Goal: Task Accomplishment & Management: Manage account settings

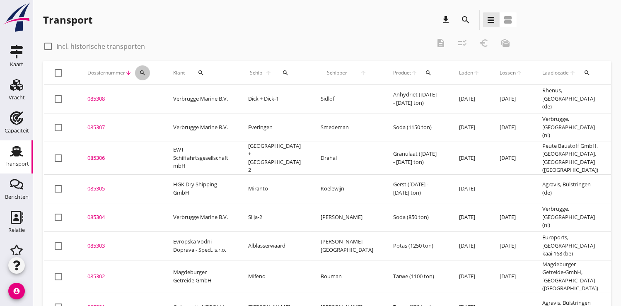
click at [139, 70] on icon "search" at bounding box center [142, 73] width 7 height 7
click at [153, 98] on input "Zoeken op dossiernummer..." at bounding box center [181, 96] width 86 height 13
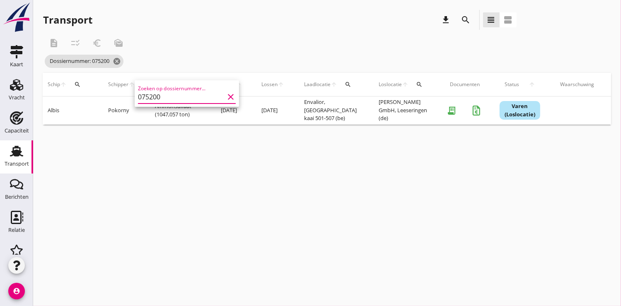
scroll to position [0, 221]
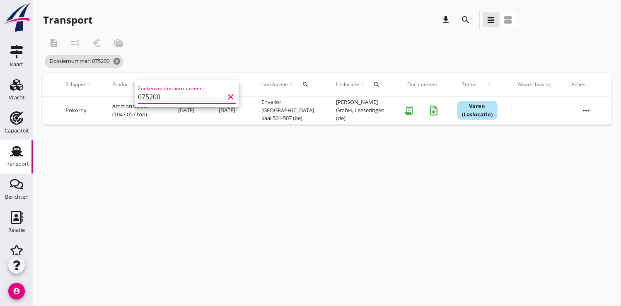
type input "075200"
click at [591, 109] on icon "more_horiz" at bounding box center [585, 110] width 23 height 23
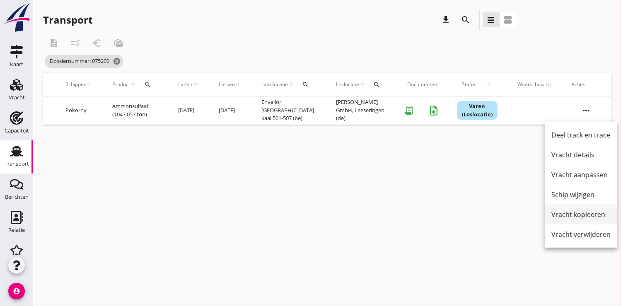
click at [569, 210] on div "Vracht kopieeren" at bounding box center [580, 215] width 59 height 10
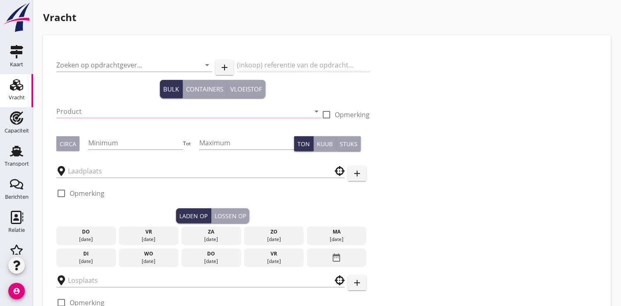
type input "Agrominne Binnenvaart N.V."
type input "Ammonsulfaat (7243)"
type input "1050"
type input "Envalior"
type input "H.D. Lühring GmbH"
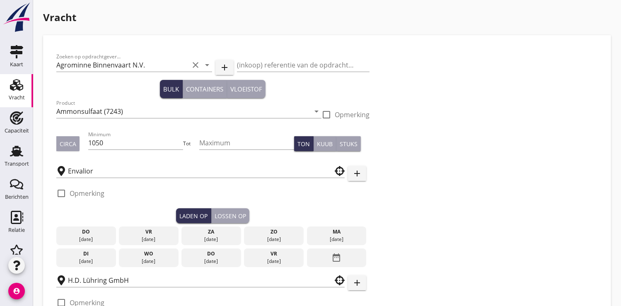
checkbox input "true"
type input "12"
checkbox input "false"
radio input "false"
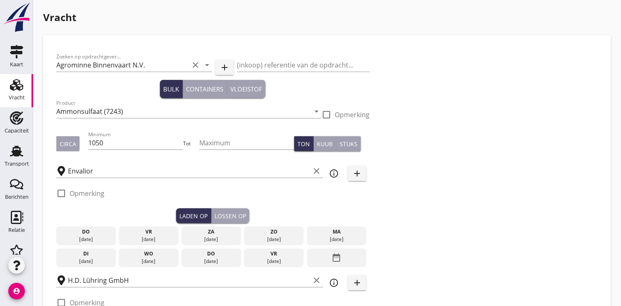
radio input "false"
checkbox input "true"
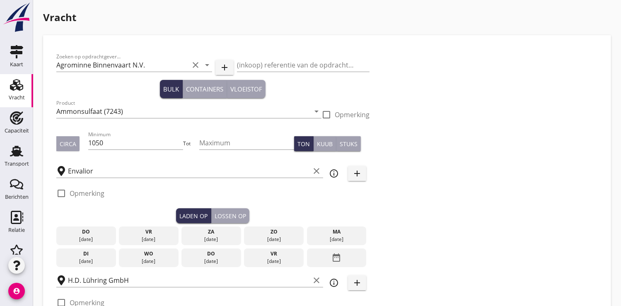
checkbox input "true"
type input "2"
type input "14.65"
checkbox input "false"
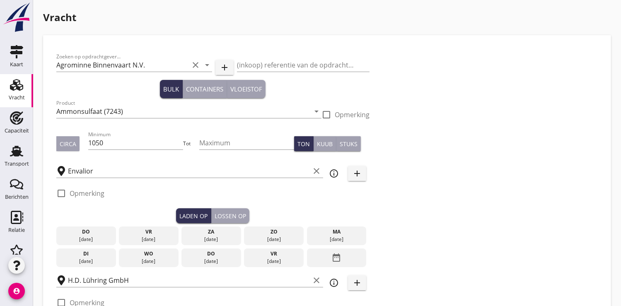
radio input "false"
checkbox input "true"
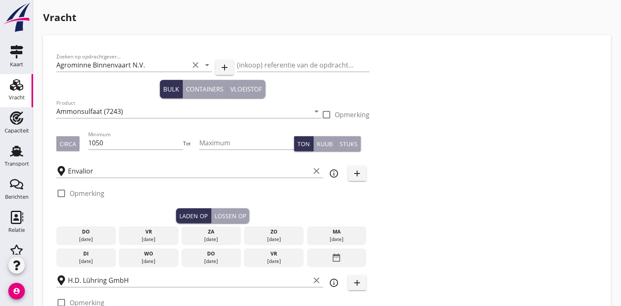
checkbox input "true"
type input "24"
type input "2"
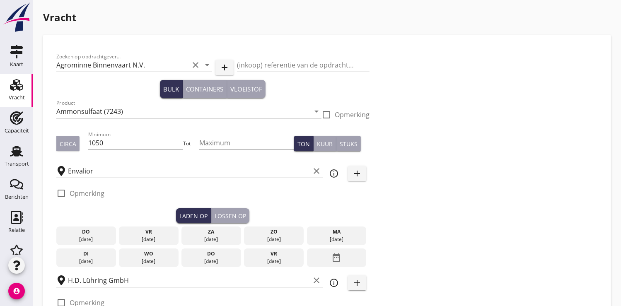
type input "21"
click at [336, 236] on div "[DATE]" at bounding box center [336, 239] width 55 height 7
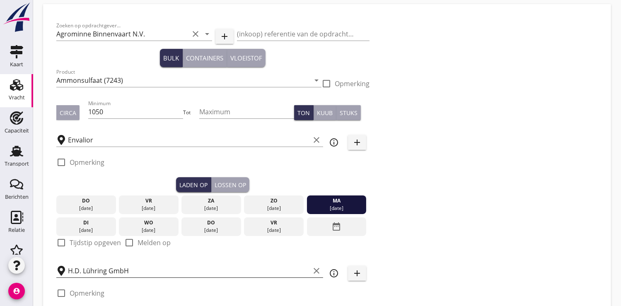
scroll to position [46, 0]
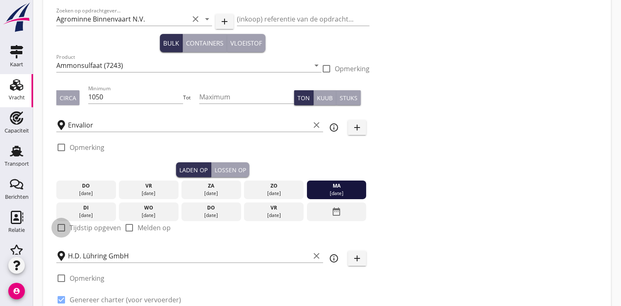
click at [62, 227] on div at bounding box center [61, 228] width 14 height 14
checkbox input "true"
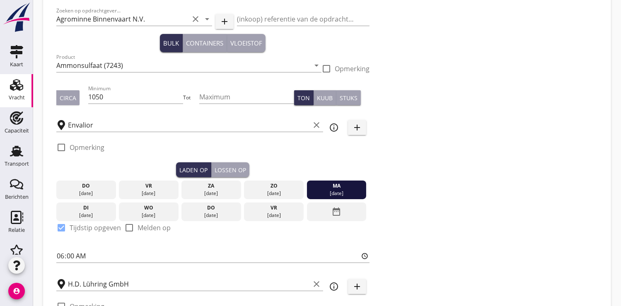
click at [236, 168] on div "Lossen op" at bounding box center [230, 170] width 31 height 9
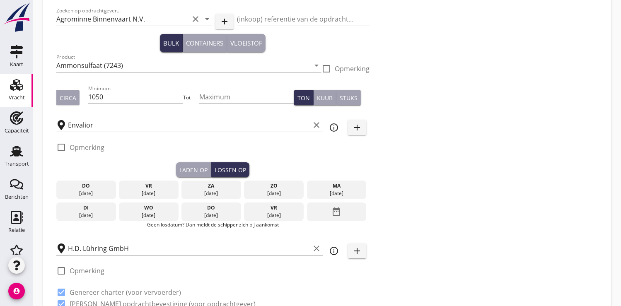
click at [339, 212] on icon "date_range" at bounding box center [336, 211] width 10 height 15
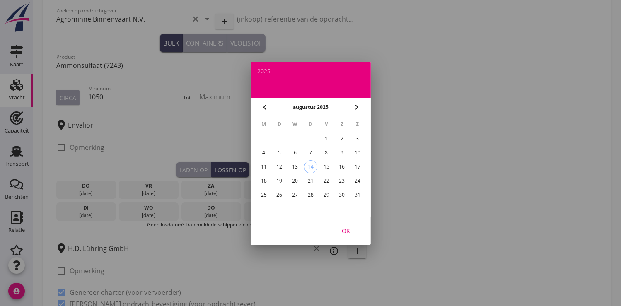
click at [263, 196] on div "25" at bounding box center [263, 194] width 13 height 13
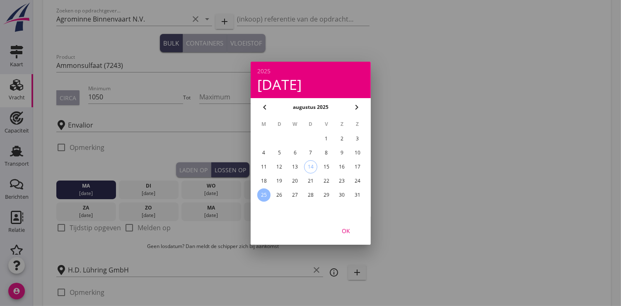
click at [344, 230] on div "OK" at bounding box center [345, 230] width 23 height 9
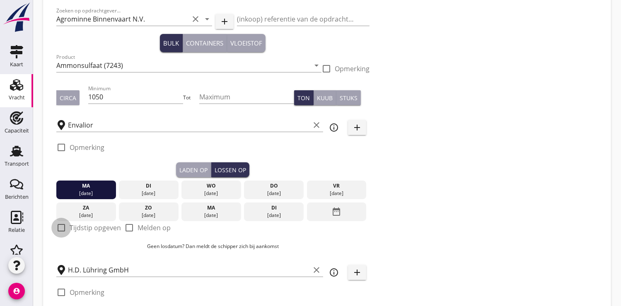
click at [63, 228] on div at bounding box center [61, 228] width 14 height 14
checkbox input "true"
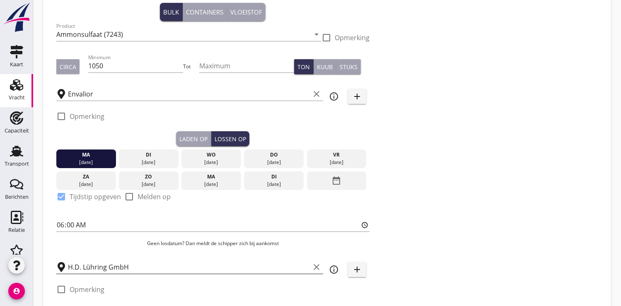
scroll to position [92, 0]
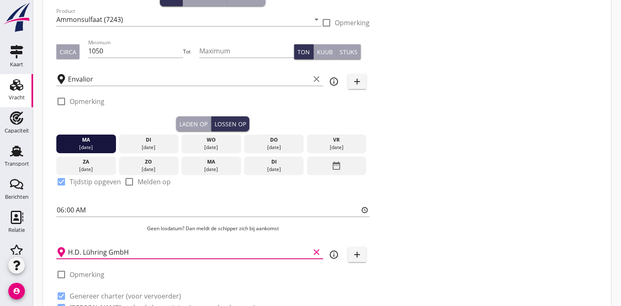
click at [88, 251] on input "H.D. Lühring GmbH" at bounding box center [189, 252] width 242 height 13
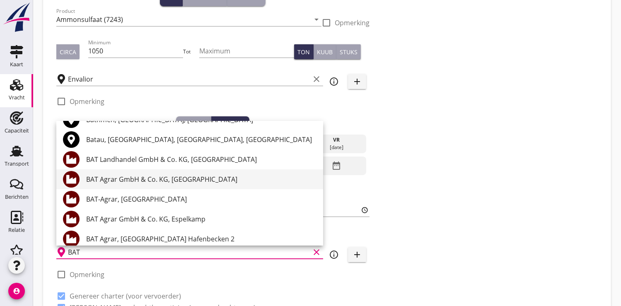
scroll to position [0, 0]
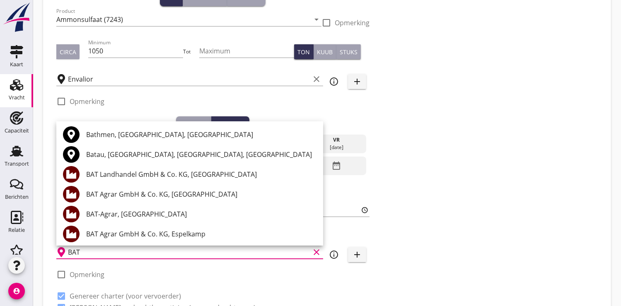
click at [131, 108] on div "check_box_outline_blank Opmerking" at bounding box center [212, 104] width 313 height 25
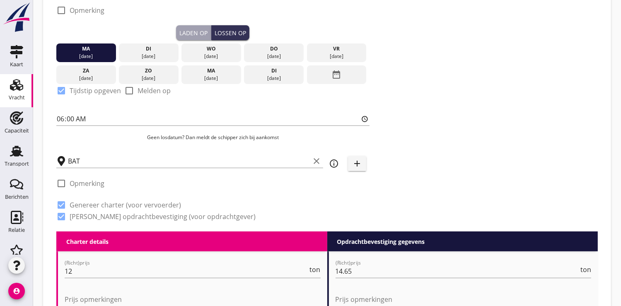
scroll to position [184, 0]
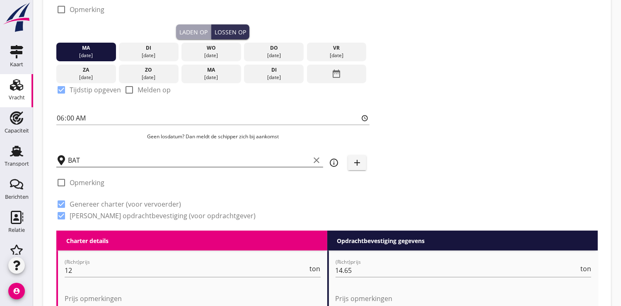
click at [85, 162] on input "BAT" at bounding box center [189, 160] width 242 height 13
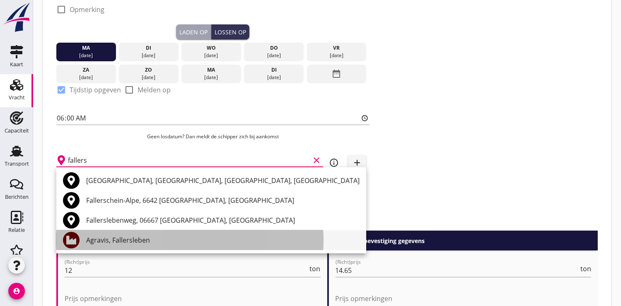
click at [128, 241] on div "Agravis, Fallersleben" at bounding box center [222, 240] width 273 height 10
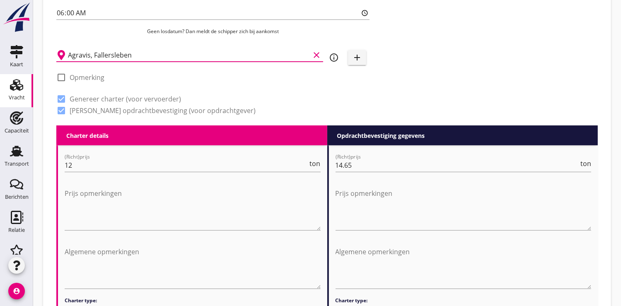
scroll to position [322, 0]
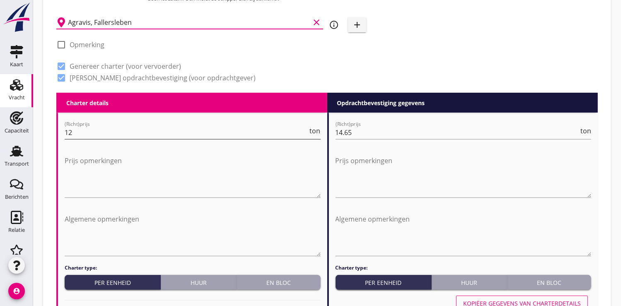
type input "Agravis, Fallersleben"
click at [83, 134] on input "12" at bounding box center [186, 132] width 243 height 13
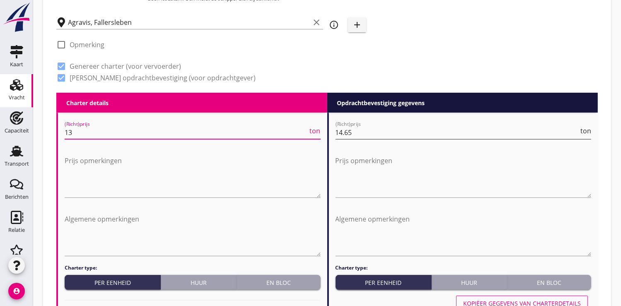
type input "13"
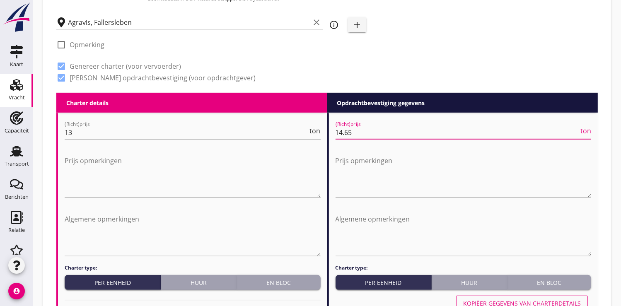
drag, startPoint x: 356, startPoint y: 131, endPoint x: 333, endPoint y: 133, distance: 22.4
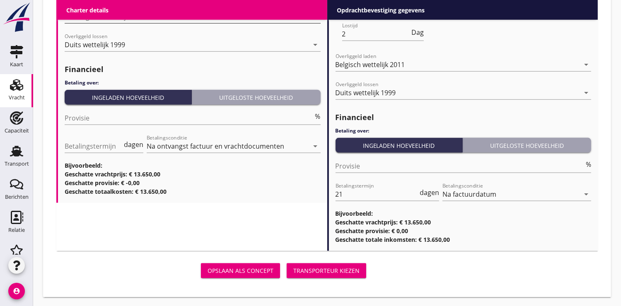
scroll to position [1009, 0]
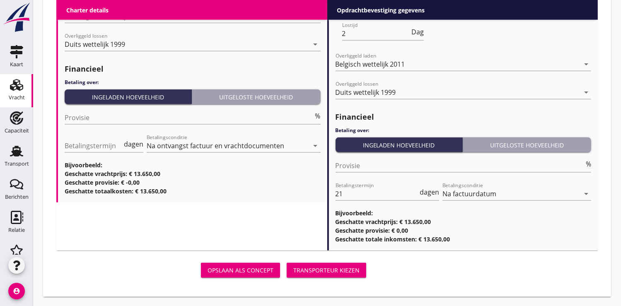
type input "13.00"
click at [342, 269] on div "Transporteur kiezen" at bounding box center [326, 270] width 66 height 9
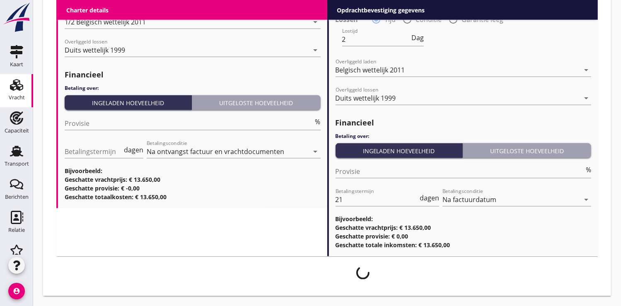
scroll to position [1002, 0]
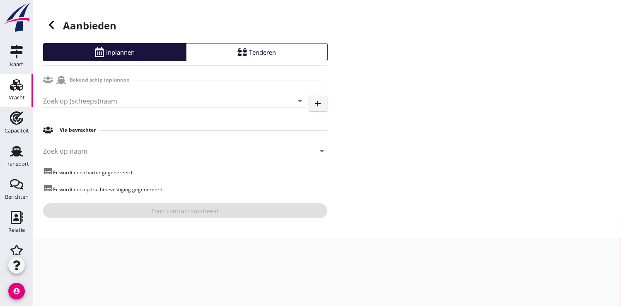
click at [69, 101] on input "Zoek op (scheeps)naam" at bounding box center [162, 100] width 239 height 13
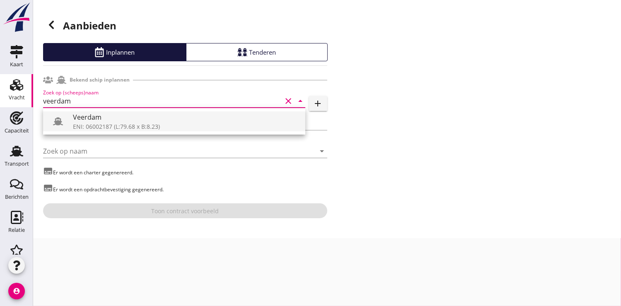
click at [120, 123] on div "ENI: 06002187 (L:79.68 x B:8.23)" at bounding box center [186, 126] width 226 height 9
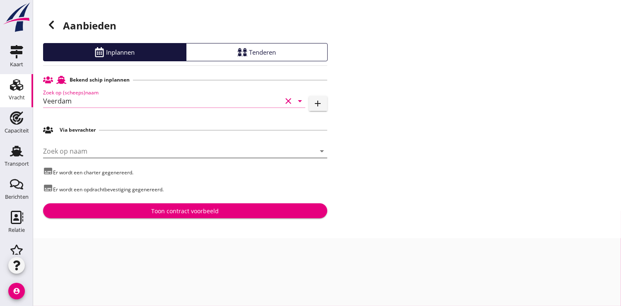
type input "Veerdam"
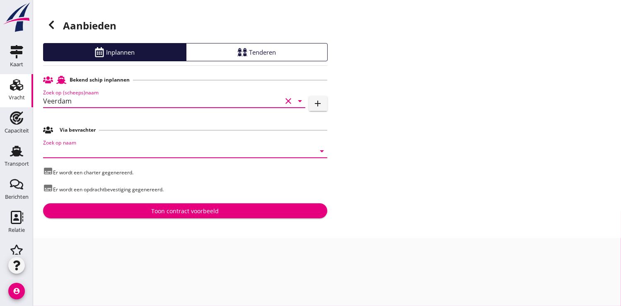
click at [79, 150] on input "Zoek op naam" at bounding box center [173, 151] width 261 height 13
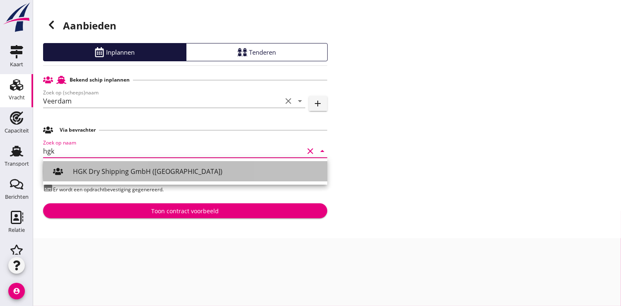
click at [93, 173] on div "HGK Dry Shipping GmbH ([GEOGRAPHIC_DATA])" at bounding box center [197, 171] width 248 height 10
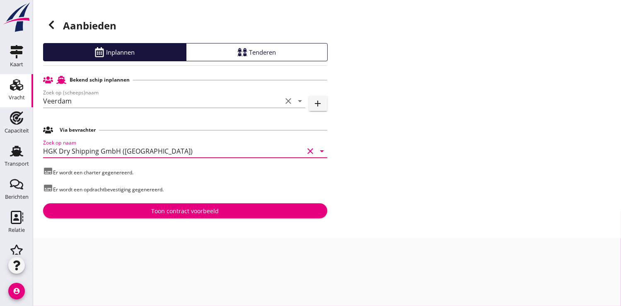
type input "HGK Dry Shipping GmbH ([GEOGRAPHIC_DATA])"
click at [164, 211] on div "Toon contract voorbeeld" at bounding box center [184, 211] width 67 height 9
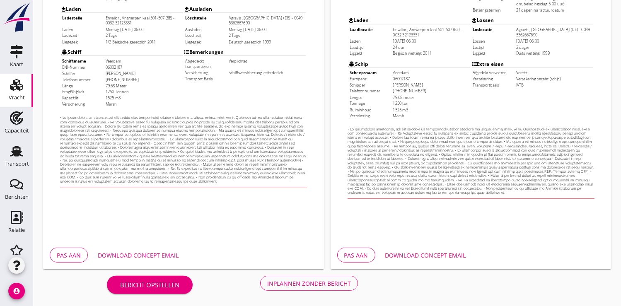
scroll to position [239, 0]
click at [137, 255] on div "Download concept email" at bounding box center [138, 255] width 81 height 9
click at [327, 285] on div "Inplannen zonder bericht" at bounding box center [309, 283] width 84 height 9
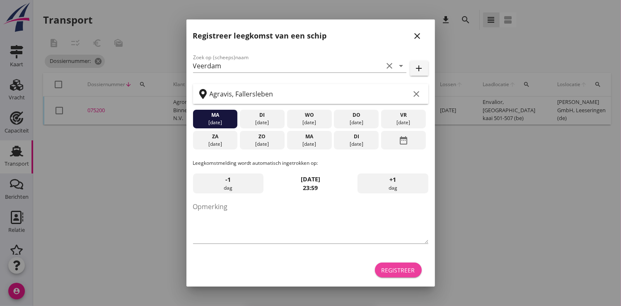
click at [406, 274] on div "Registreer" at bounding box center [398, 270] width 34 height 9
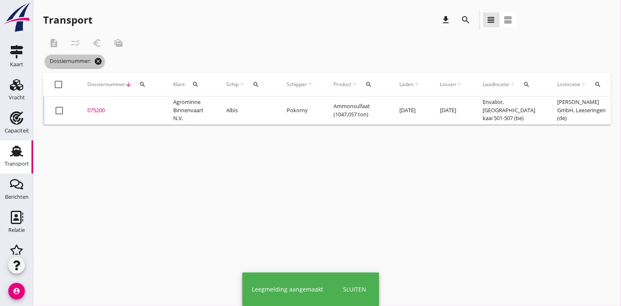
click at [101, 61] on icon "cancel" at bounding box center [98, 61] width 8 height 8
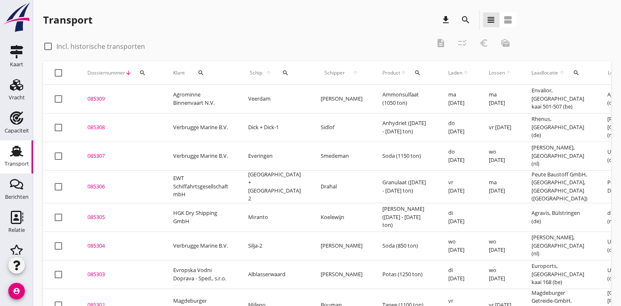
click at [146, 70] on div "search" at bounding box center [142, 73] width 15 height 7
click at [152, 101] on input "Zoeken op dossiernummer..." at bounding box center [181, 96] width 86 height 13
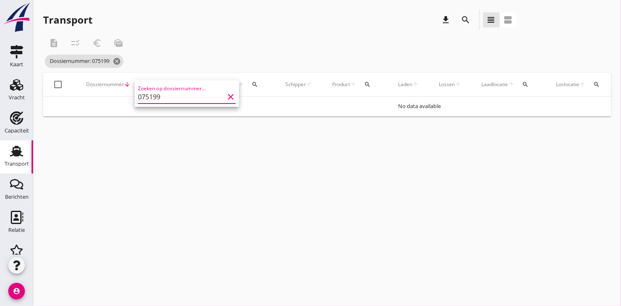
type input "075199"
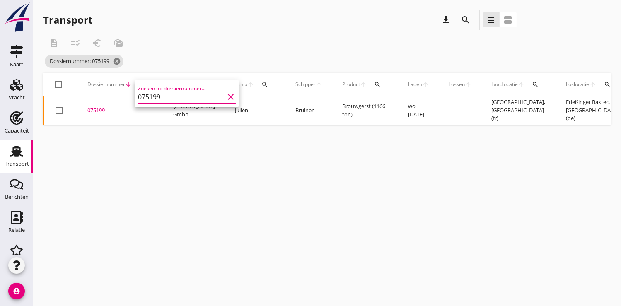
click at [105, 113] on div "075199" at bounding box center [120, 110] width 66 height 8
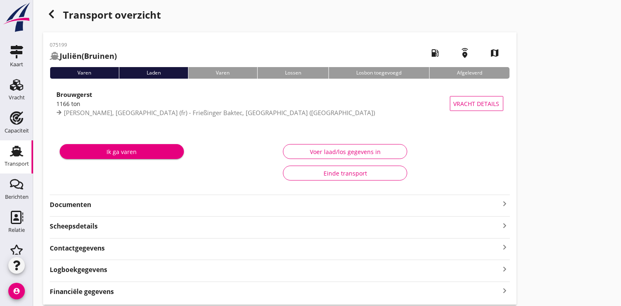
scroll to position [32, 0]
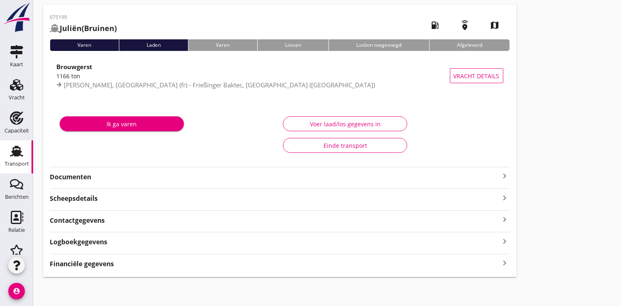
click at [80, 176] on strong "Documenten" at bounding box center [275, 177] width 450 height 10
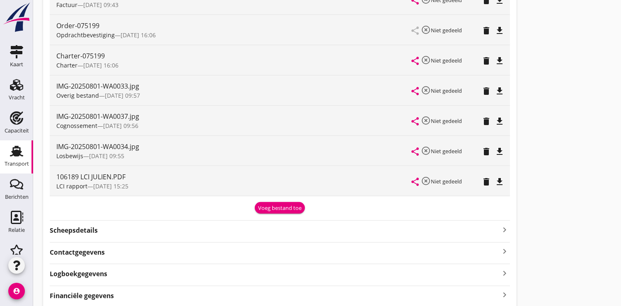
scroll to position [262, 0]
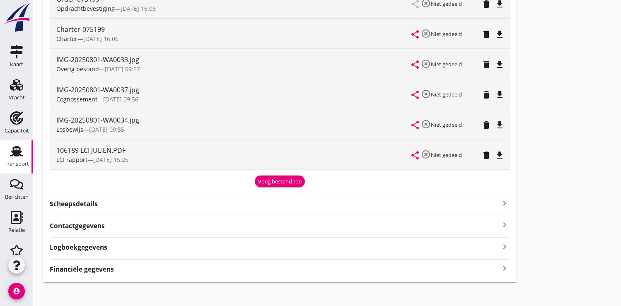
click at [499, 122] on icon "file_download" at bounding box center [500, 125] width 10 height 10
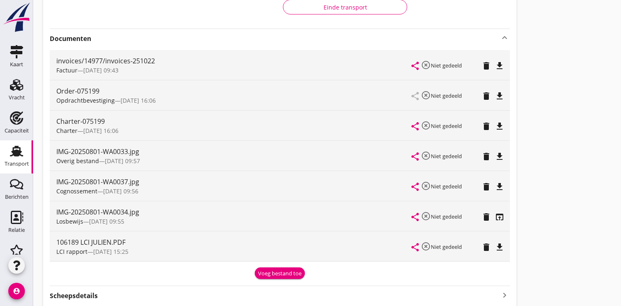
scroll to position [216, 0]
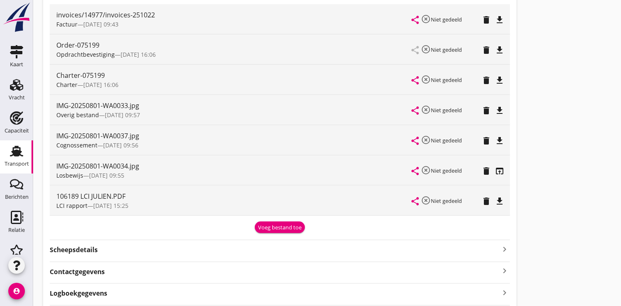
click at [500, 170] on icon "open_in_browser" at bounding box center [500, 171] width 10 height 10
click at [89, 170] on div "IMG-20250801-WA0034.jpg" at bounding box center [234, 166] width 356 height 10
click at [416, 172] on icon "share" at bounding box center [415, 171] width 10 height 10
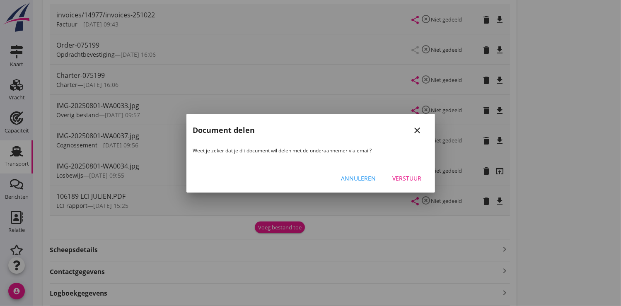
click at [423, 133] on div "close" at bounding box center [417, 130] width 15 height 10
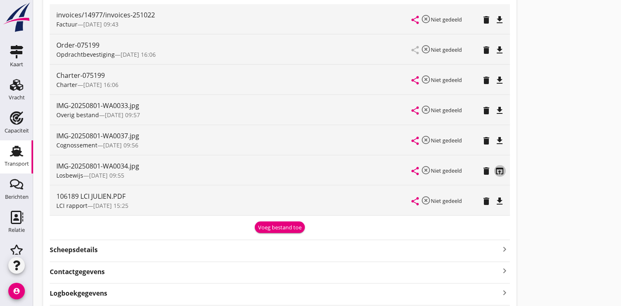
click at [501, 172] on icon "open_in_browser" at bounding box center [500, 171] width 10 height 10
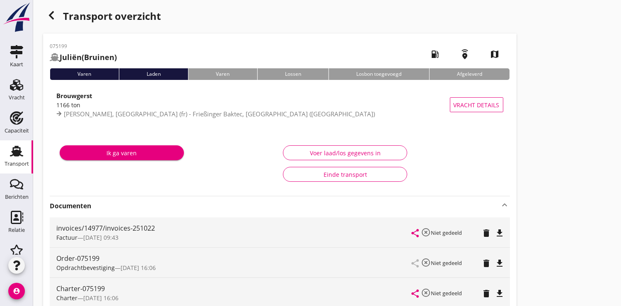
scroll to position [0, 0]
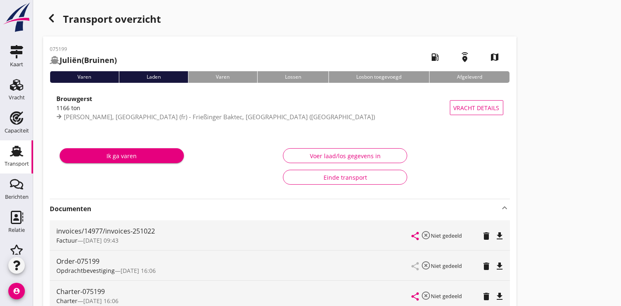
click at [48, 17] on icon "button" at bounding box center [51, 18] width 10 height 10
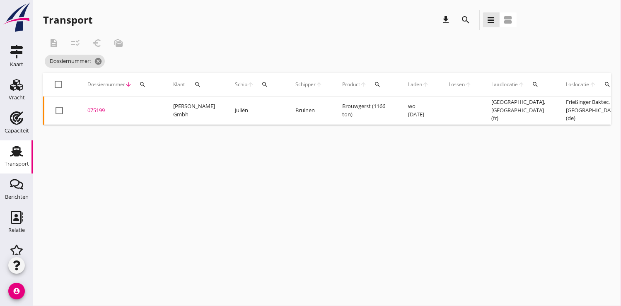
click at [260, 85] on div "search" at bounding box center [264, 84] width 15 height 7
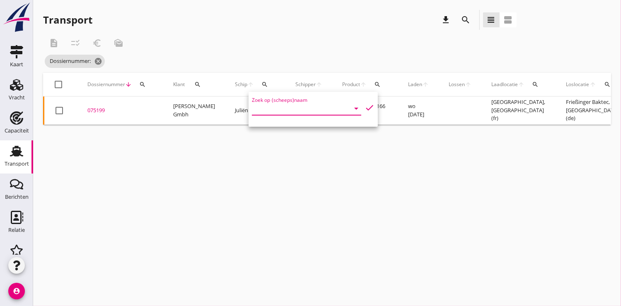
click at [262, 108] on input "Zoek op (scheeps)naam" at bounding box center [295, 108] width 86 height 13
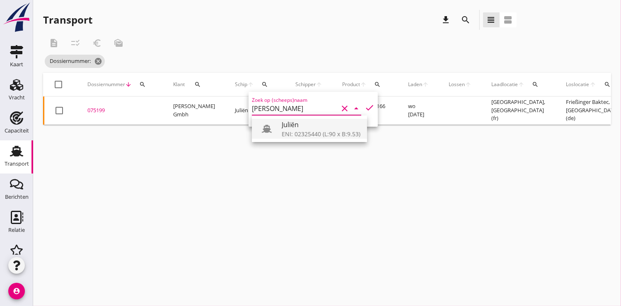
click at [300, 131] on div "ENI: 02325440 (L:90 x B:9.53)" at bounding box center [321, 134] width 79 height 9
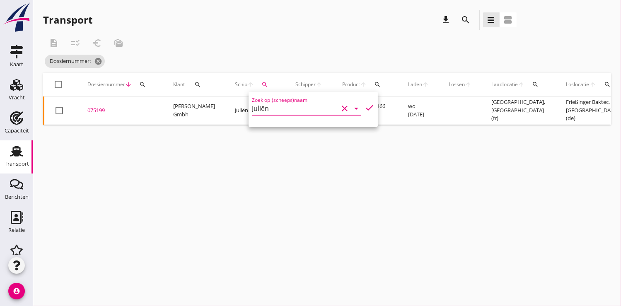
click at [364, 108] on icon "check" at bounding box center [369, 108] width 10 height 10
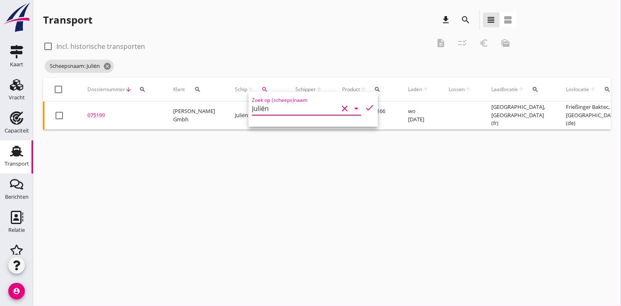
type input "Juliën"
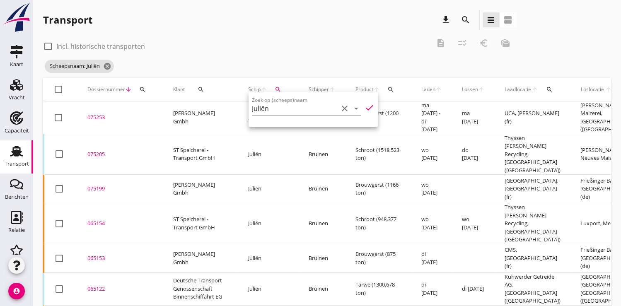
click at [99, 219] on div "065154" at bounding box center [120, 223] width 66 height 8
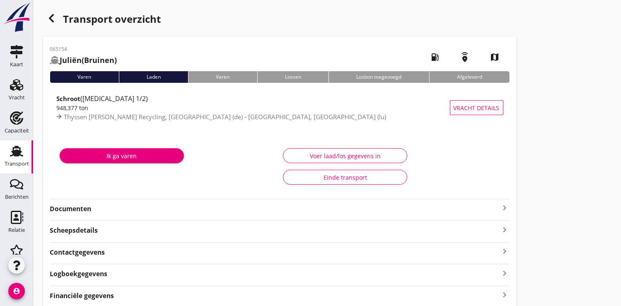
scroll to position [32, 0]
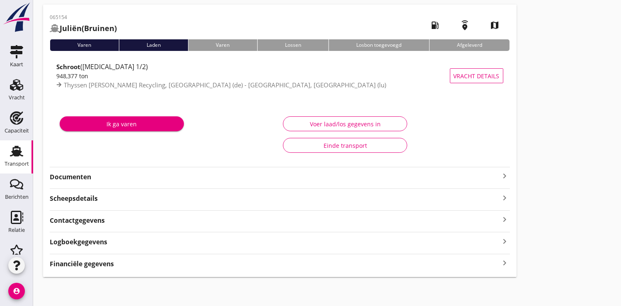
click at [77, 176] on strong "Documenten" at bounding box center [275, 177] width 450 height 10
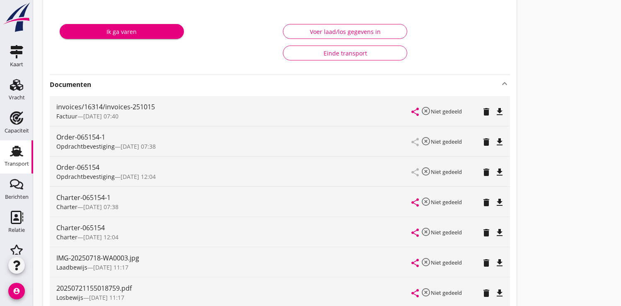
scroll to position [216, 0]
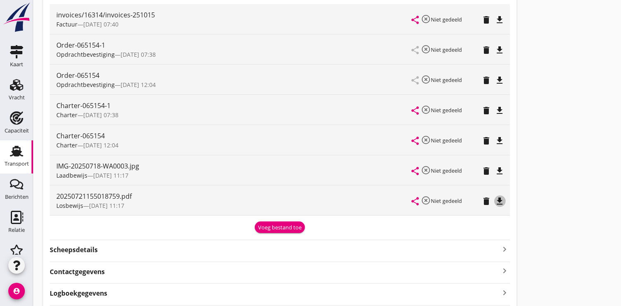
click at [499, 201] on icon "file_download" at bounding box center [500, 201] width 10 height 10
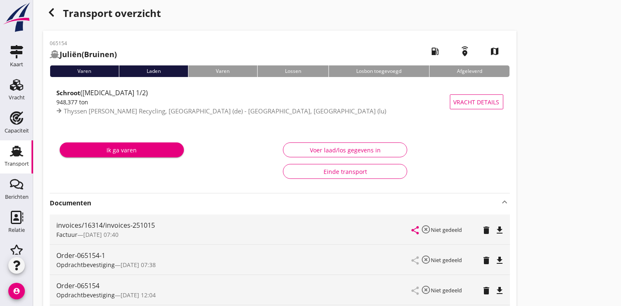
scroll to position [0, 0]
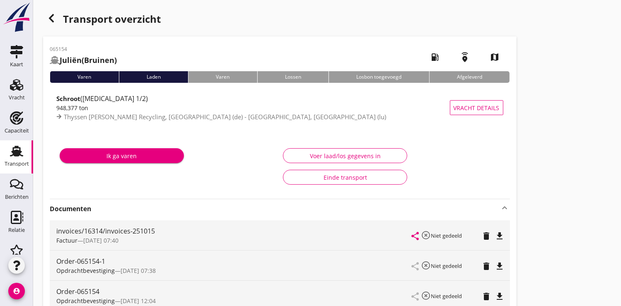
click at [50, 19] on use "button" at bounding box center [51, 18] width 5 height 8
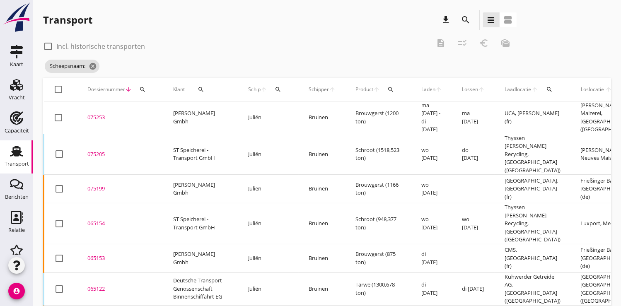
click at [102, 254] on div "065153" at bounding box center [120, 258] width 66 height 8
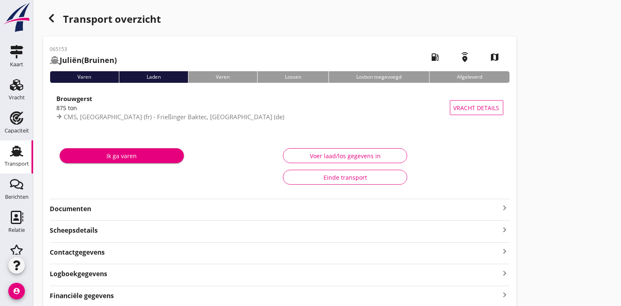
click at [84, 207] on strong "Documenten" at bounding box center [275, 209] width 450 height 10
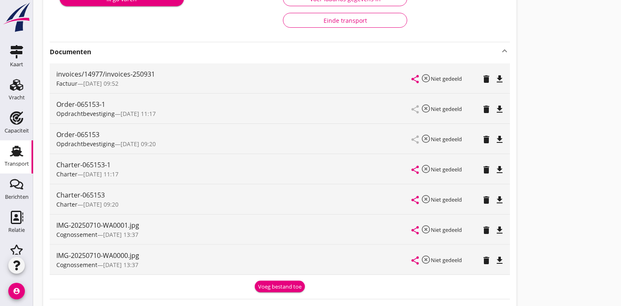
scroll to position [184, 0]
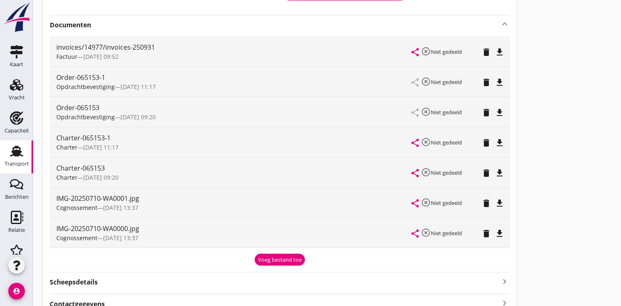
click at [501, 202] on icon "file_download" at bounding box center [500, 203] width 10 height 10
click at [497, 234] on icon "file_download" at bounding box center [500, 234] width 10 height 10
click at [497, 206] on icon "open_in_browser" at bounding box center [500, 203] width 10 height 10
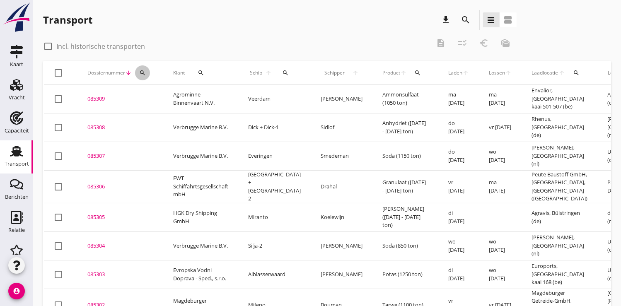
click at [146, 75] on div "search" at bounding box center [142, 73] width 15 height 7
click at [153, 95] on input "Zoeken op dossiernummer..." at bounding box center [181, 96] width 86 height 13
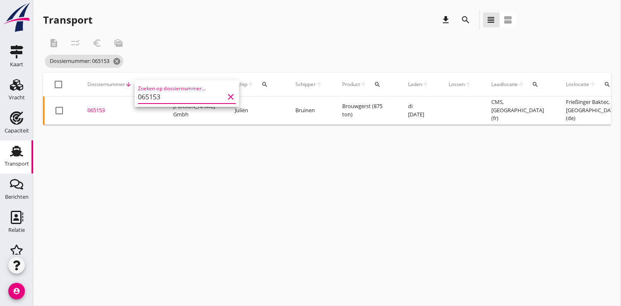
type input "065153"
click at [95, 112] on div "065153" at bounding box center [120, 110] width 66 height 8
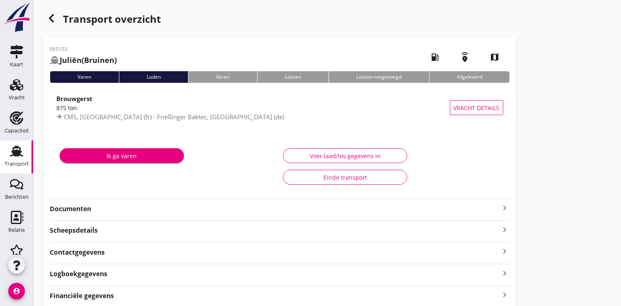
click at [76, 209] on strong "Documenten" at bounding box center [275, 209] width 450 height 10
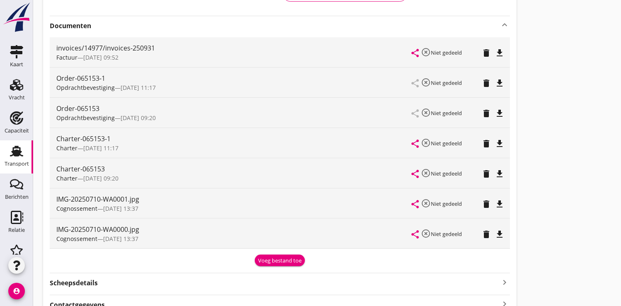
scroll to position [184, 0]
click at [501, 142] on icon "file_download" at bounding box center [500, 143] width 10 height 10
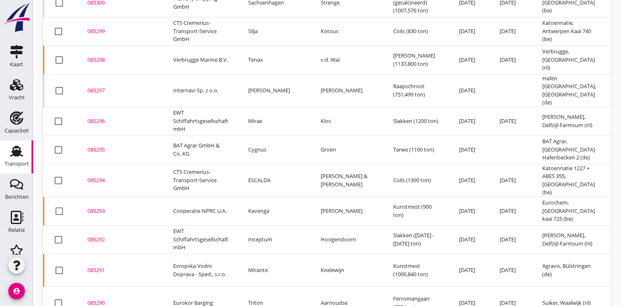
scroll to position [382, 0]
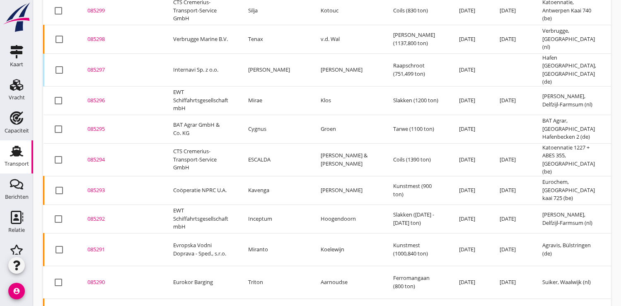
click at [106, 176] on td "085293 upload_file Drop hier uw bestand om het aan het dossier toe te voegen" at bounding box center [120, 190] width 86 height 29
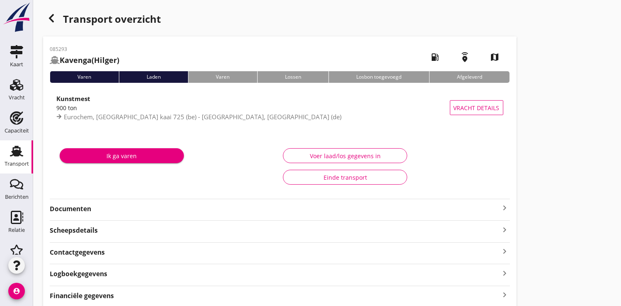
type input "900"
click at [359, 156] on div "Voer laad/los gegevens in" at bounding box center [345, 156] width 110 height 9
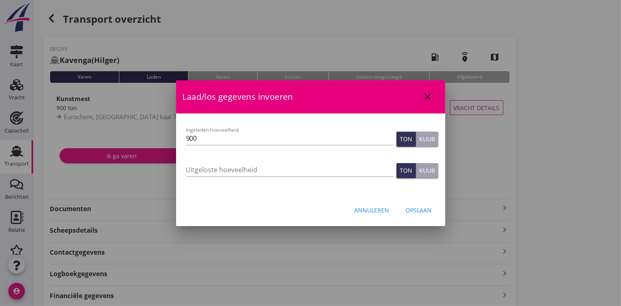
click at [426, 92] on icon "close" at bounding box center [428, 97] width 10 height 10
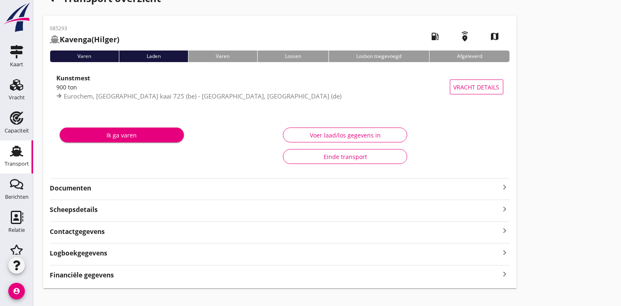
scroll to position [32, 0]
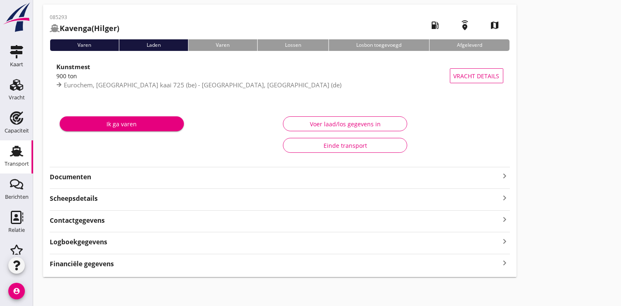
click at [86, 239] on strong "Logboekgegevens" at bounding box center [79, 242] width 58 height 10
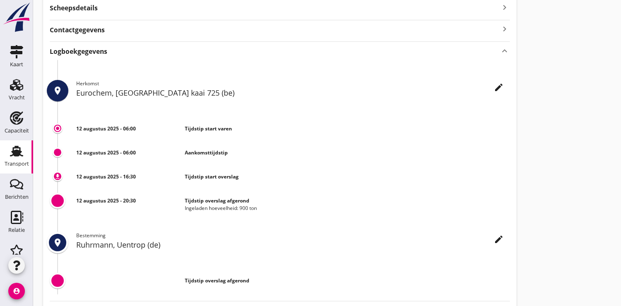
scroll to position [262, 0]
